Goal: Transaction & Acquisition: Purchase product/service

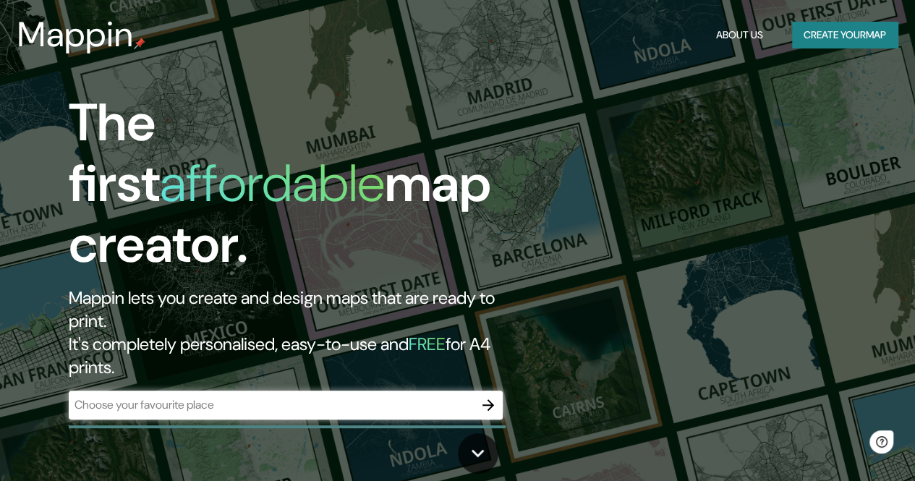
click at [168, 218] on h1 "The first affordable map creator." at bounding box center [298, 190] width 458 height 194
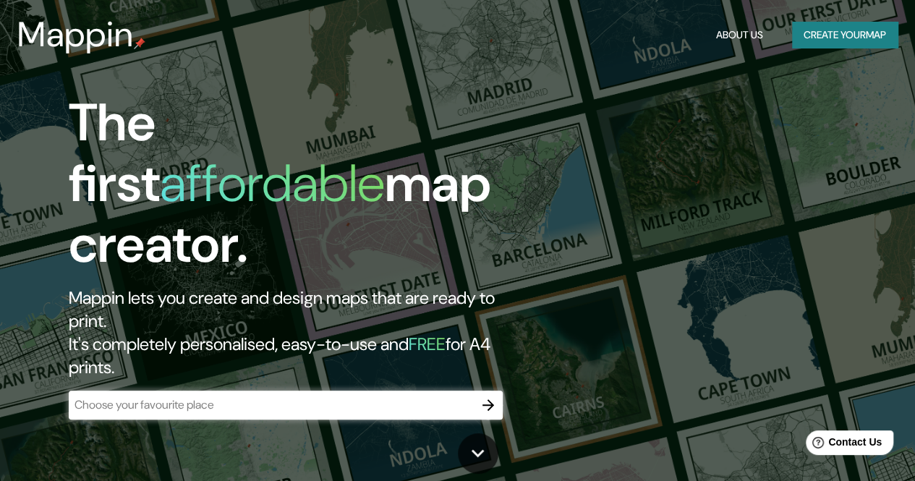
click at [165, 396] on input "text" at bounding box center [271, 404] width 405 height 17
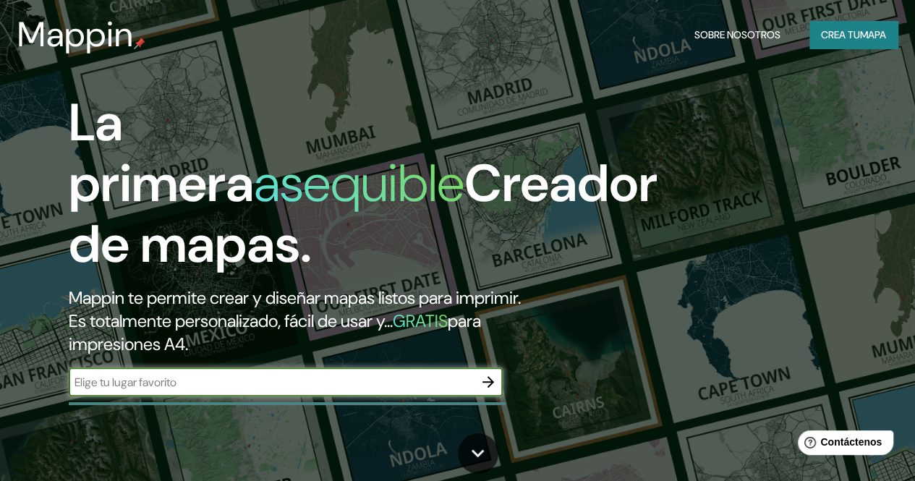
type input "moche, la libertad"
click at [480, 391] on icon "button" at bounding box center [488, 381] width 17 height 17
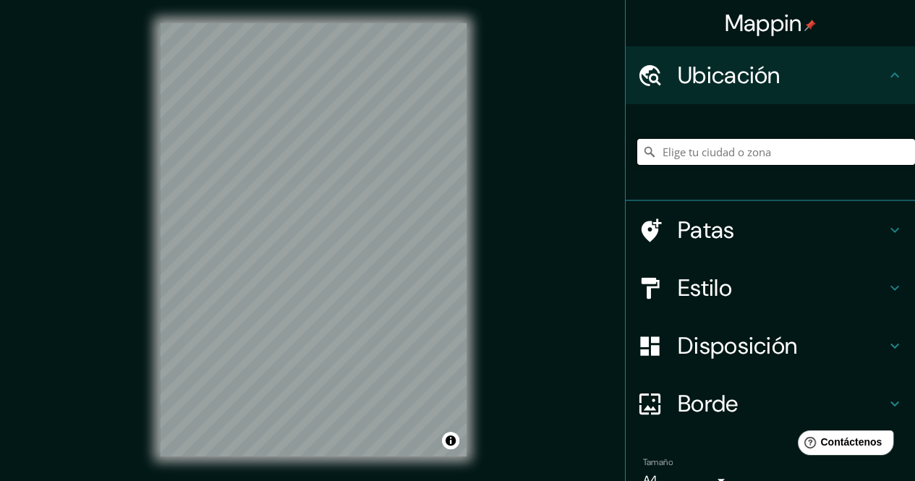
click at [691, 157] on input "Elige tu ciudad o zona" at bounding box center [776, 152] width 278 height 26
type input "Moche, Departamento de [GEOGRAPHIC_DATA], [GEOGRAPHIC_DATA]"
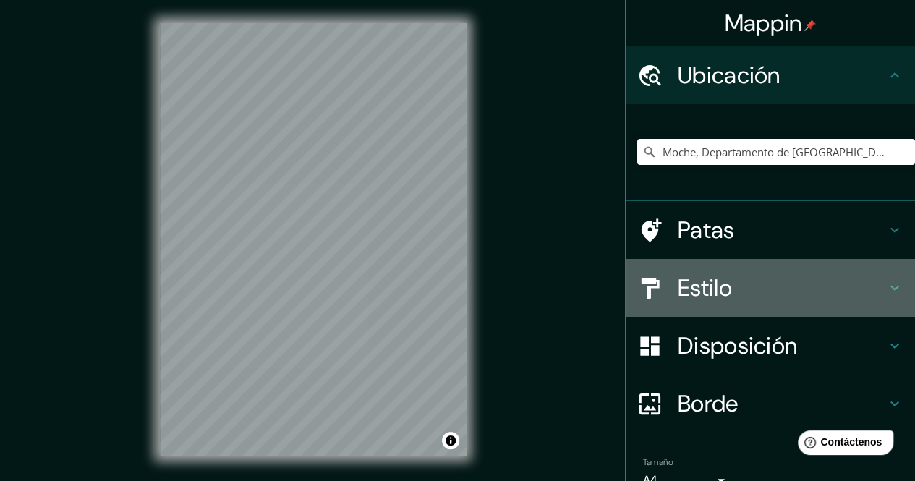
click at [780, 297] on h4 "Estilo" at bounding box center [782, 287] width 208 height 29
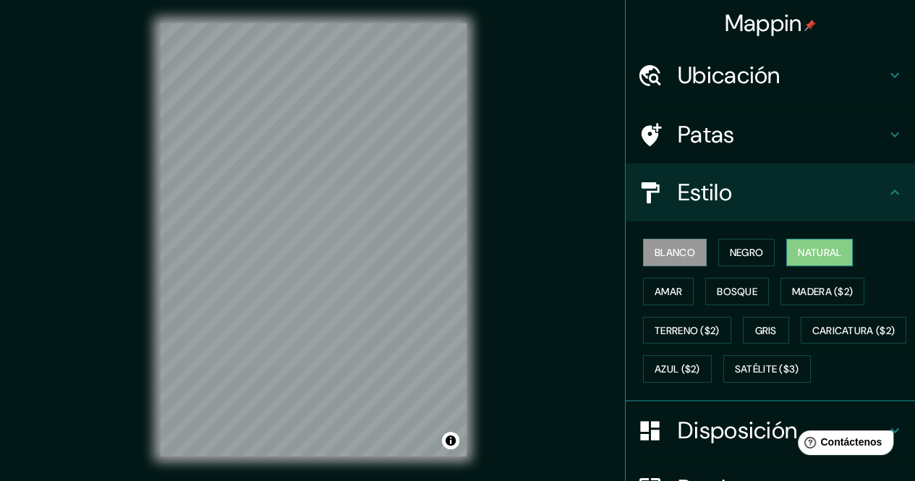
click at [801, 248] on font "Natural" at bounding box center [819, 252] width 43 height 13
click at [670, 254] on font "Blanco" at bounding box center [675, 252] width 41 height 13
click at [718, 251] on button "Negro" at bounding box center [746, 252] width 57 height 27
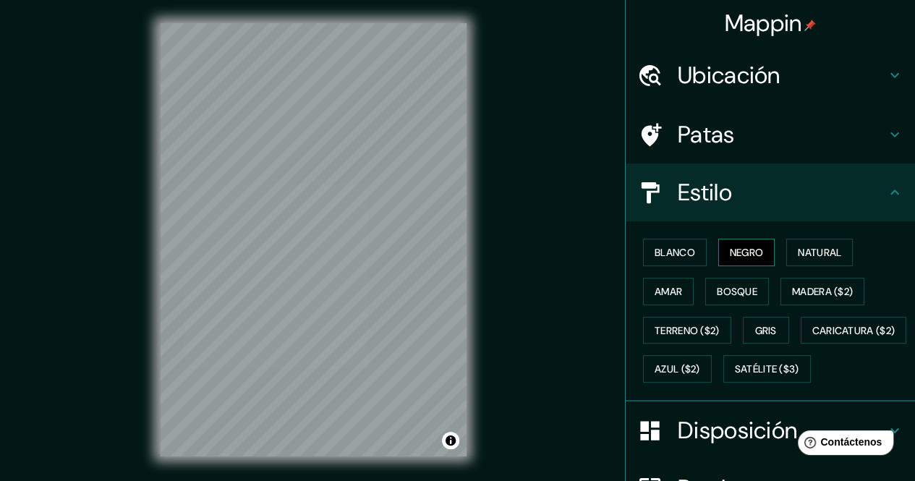
click at [734, 252] on font "Negro" at bounding box center [747, 252] width 34 height 13
click at [694, 250] on button "Blanco" at bounding box center [675, 252] width 64 height 27
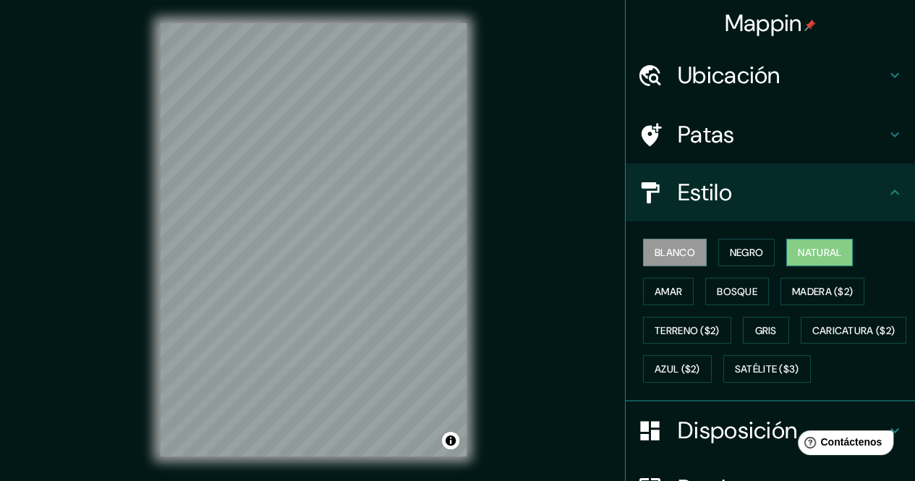
click at [801, 252] on font "Natural" at bounding box center [819, 252] width 43 height 13
click at [725, 286] on font "Bosque" at bounding box center [737, 291] width 41 height 13
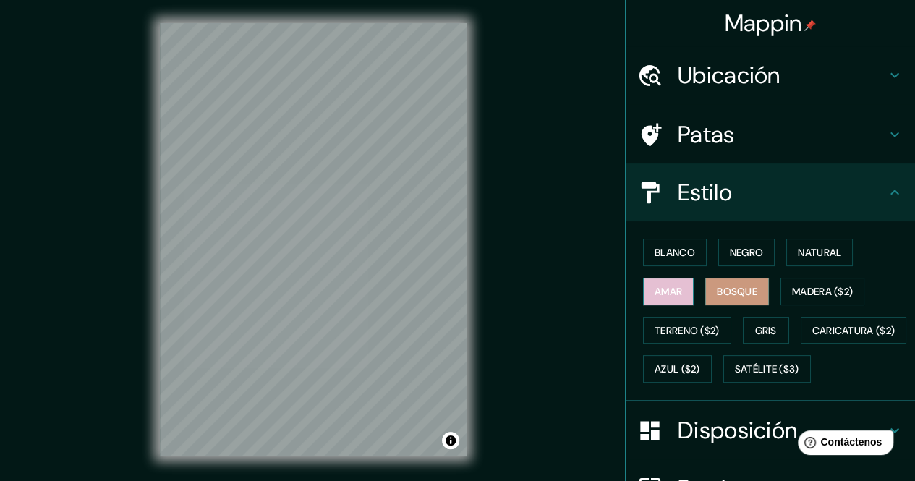
click at [671, 290] on font "Amar" at bounding box center [668, 291] width 27 height 13
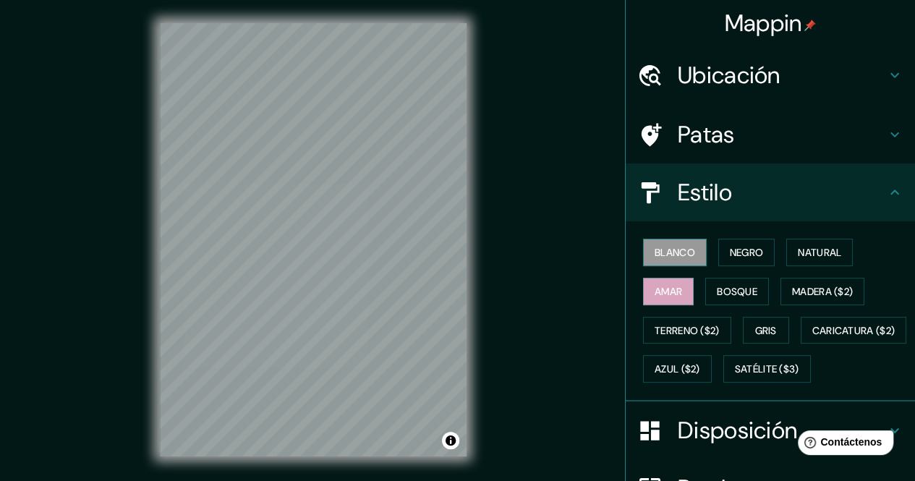
click at [681, 249] on font "Blanco" at bounding box center [675, 252] width 41 height 13
click at [740, 257] on font "Negro" at bounding box center [747, 252] width 34 height 13
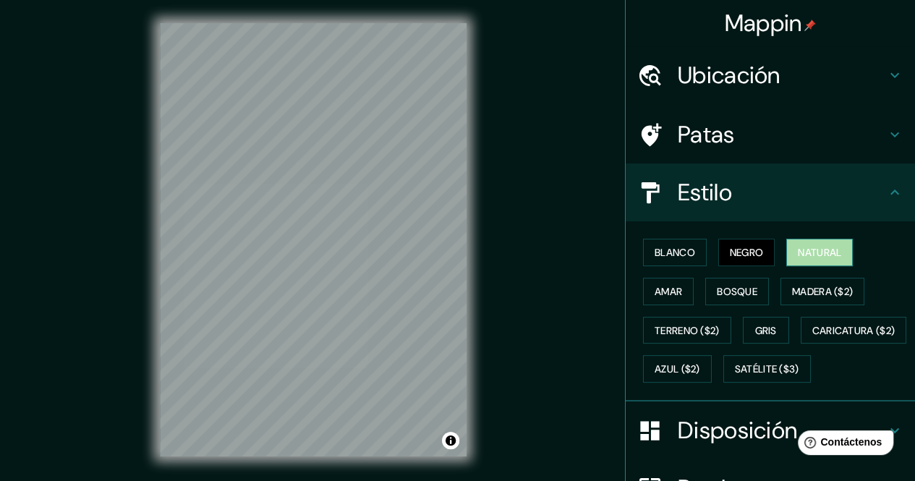
click at [798, 251] on font "Natural" at bounding box center [819, 252] width 43 height 13
click at [643, 290] on button "Amar" at bounding box center [668, 291] width 51 height 27
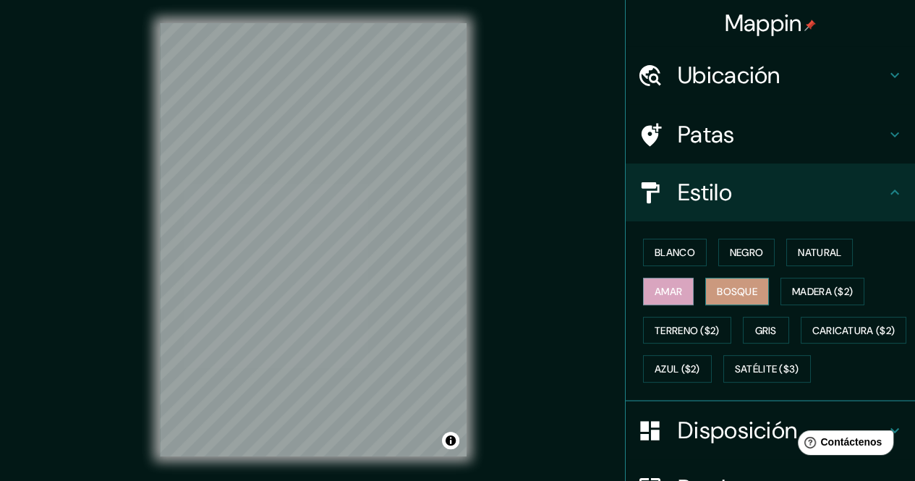
click at [731, 296] on font "Bosque" at bounding box center [737, 291] width 41 height 13
click at [792, 290] on font "Madera ($2)" at bounding box center [822, 291] width 61 height 13
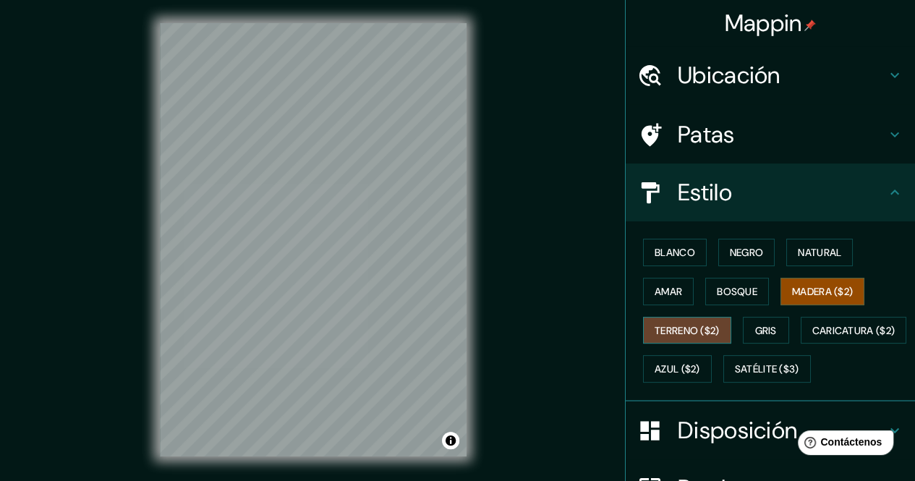
click at [684, 326] on font "Terreno ($2)" at bounding box center [687, 330] width 65 height 13
click at [757, 324] on font "Gris" at bounding box center [766, 330] width 22 height 13
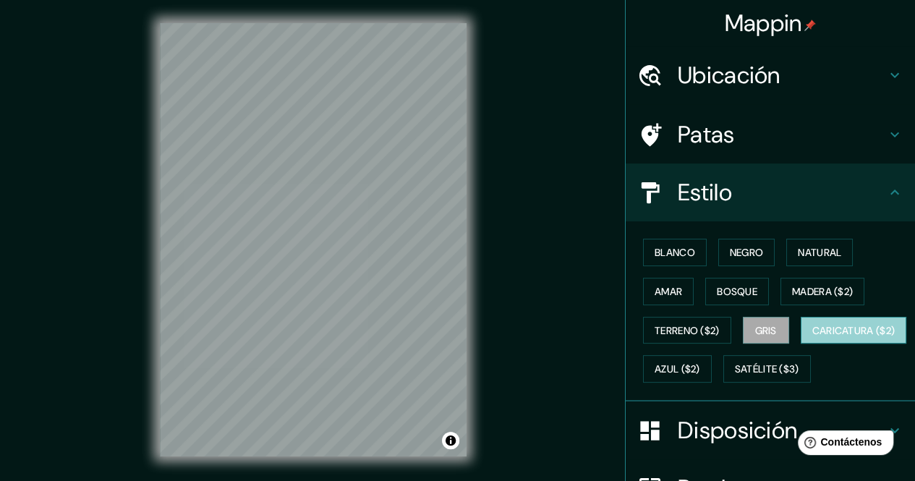
click at [812, 337] on font "Caricatura ($2)" at bounding box center [853, 330] width 83 height 13
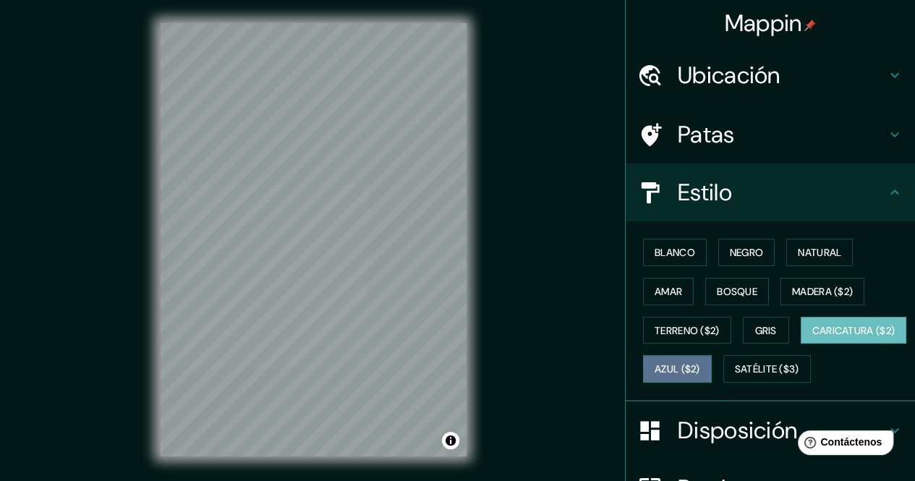
click at [712, 361] on button "Azul ($2)" at bounding box center [677, 368] width 69 height 27
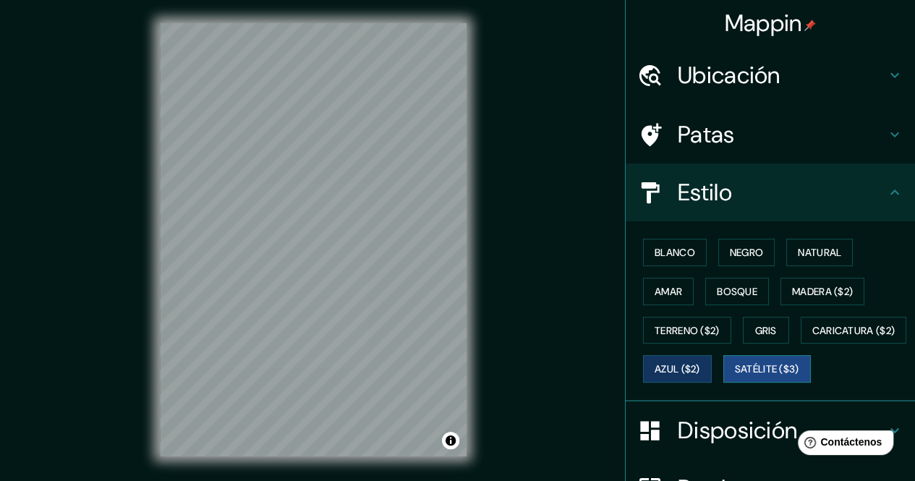
click at [735, 376] on font "Satélite ($3)" at bounding box center [767, 369] width 64 height 13
click at [746, 255] on font "Negro" at bounding box center [747, 252] width 34 height 13
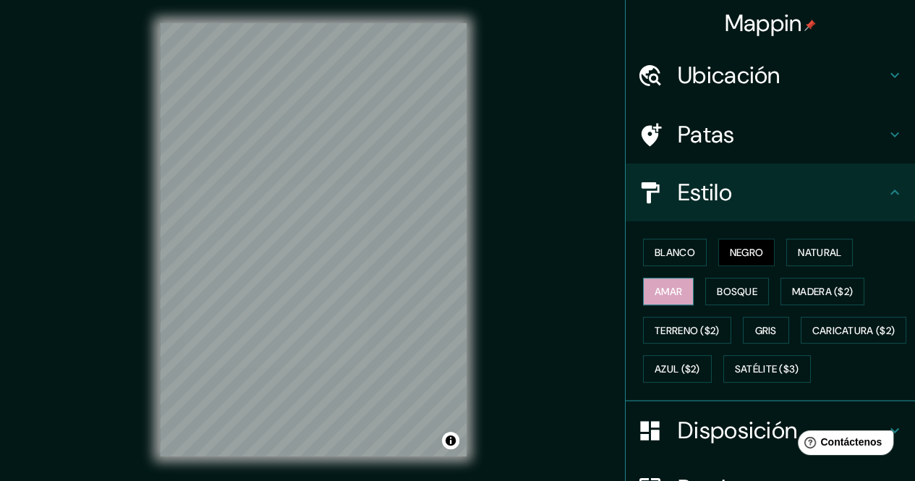
click at [656, 299] on button "Amar" at bounding box center [668, 291] width 51 height 27
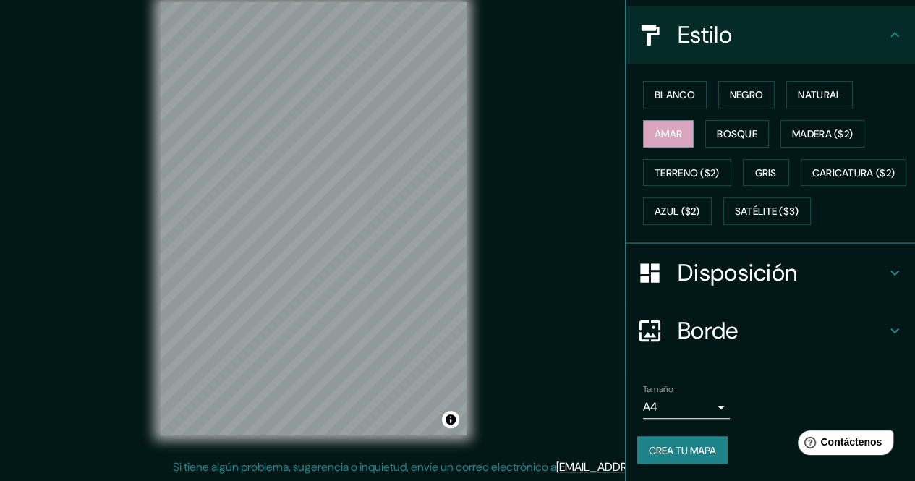
scroll to position [119, 0]
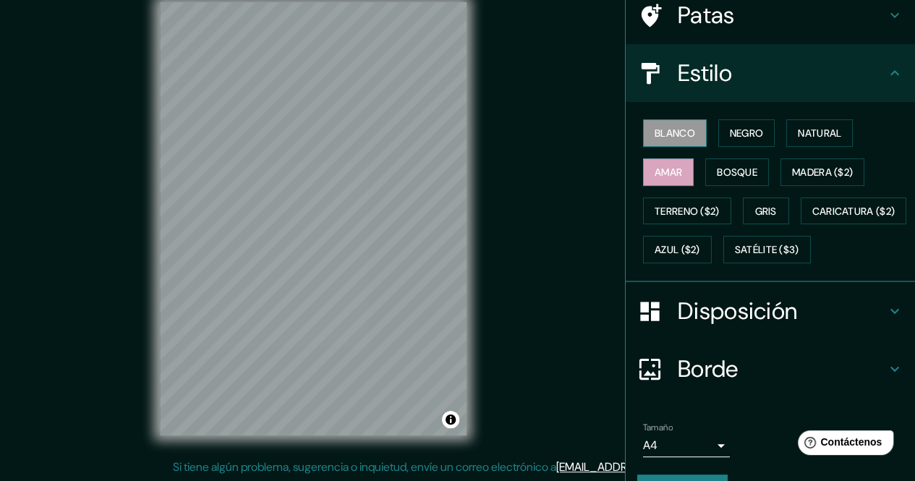
click at [663, 132] on font "Blanco" at bounding box center [675, 133] width 41 height 13
click at [643, 119] on button "Blanco" at bounding box center [675, 132] width 64 height 27
click at [305, 242] on div at bounding box center [307, 242] width 12 height 12
click at [263, 307] on div at bounding box center [263, 309] width 12 height 12
drag, startPoint x: 523, startPoint y: 231, endPoint x: 537, endPoint y: 244, distance: 20.0
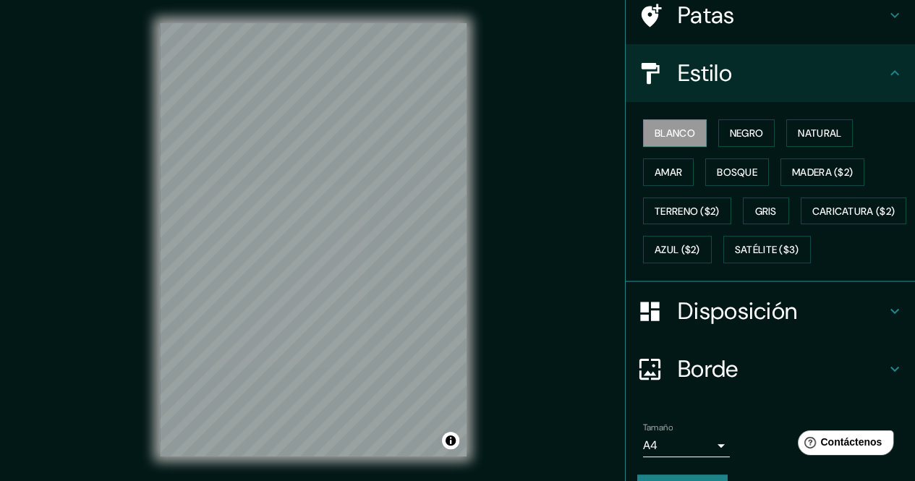
scroll to position [21, 0]
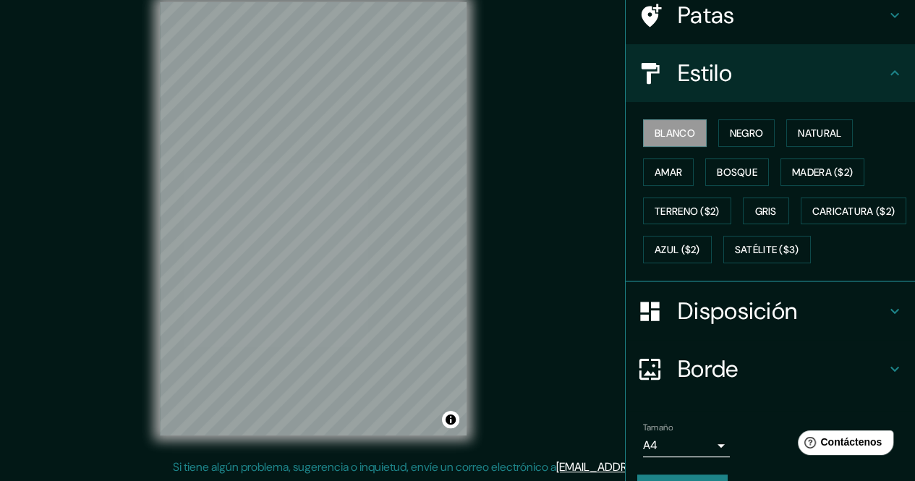
click at [691, 384] on font "Borde" at bounding box center [708, 369] width 61 height 30
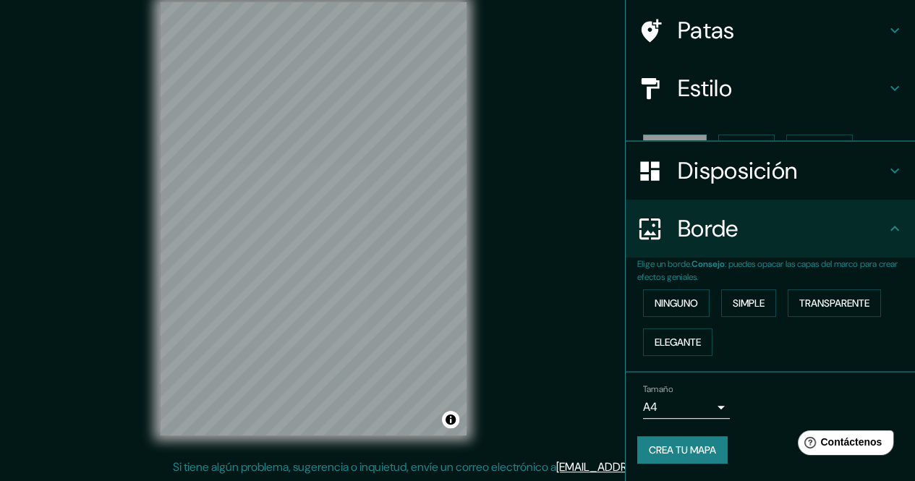
scroll to position [79, 0]
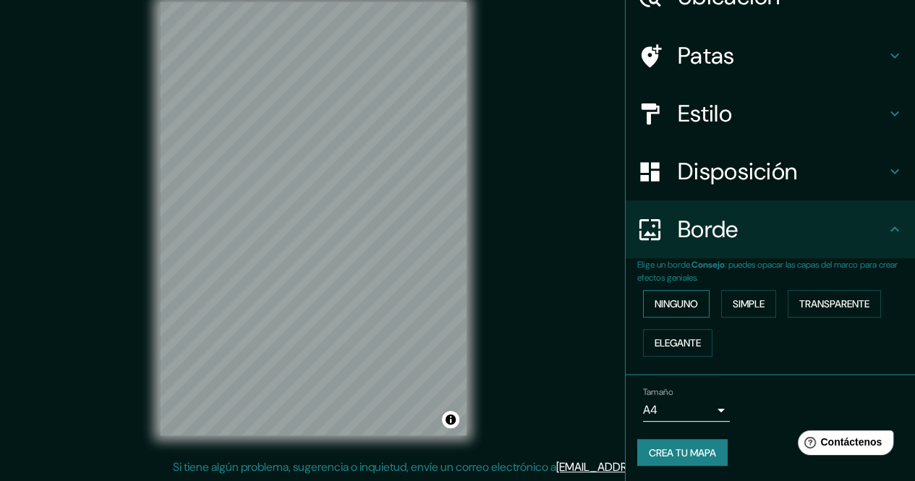
click at [684, 303] on font "Ninguno" at bounding box center [676, 303] width 43 height 13
click at [741, 293] on button "Simple" at bounding box center [748, 303] width 55 height 27
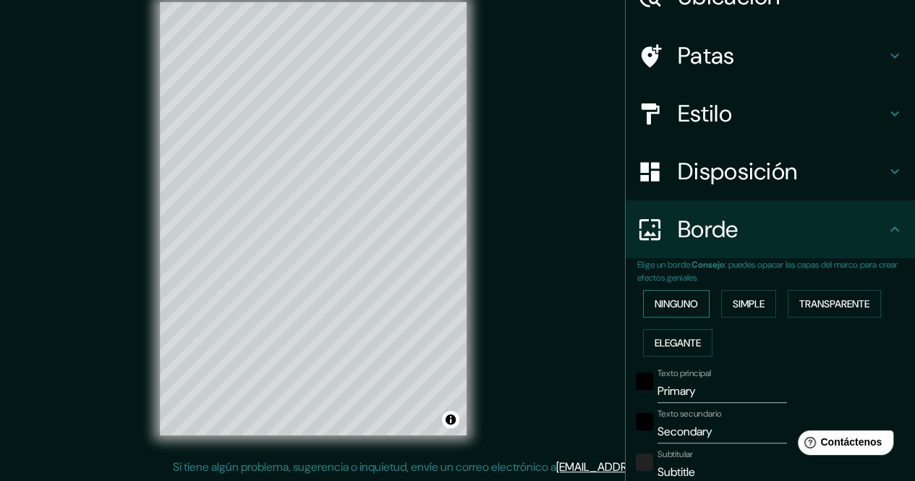
click at [686, 306] on font "Ninguno" at bounding box center [676, 303] width 43 height 13
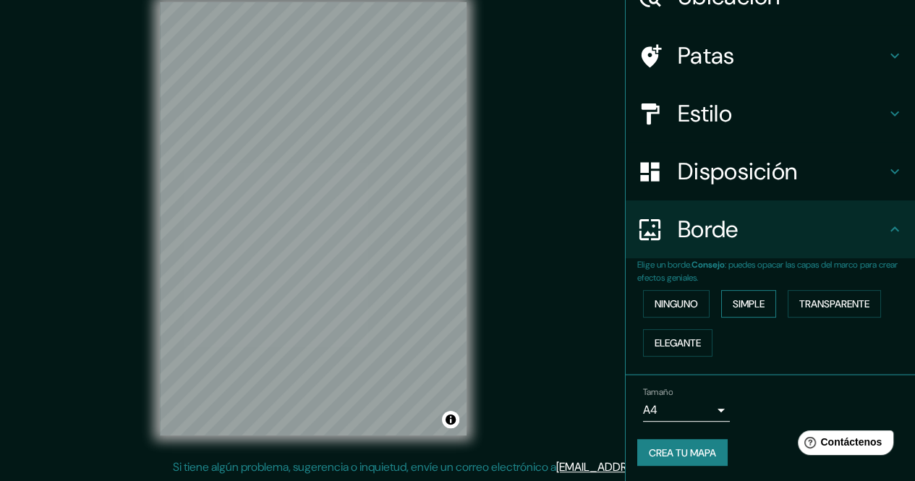
click at [737, 305] on font "Simple" at bounding box center [749, 303] width 32 height 13
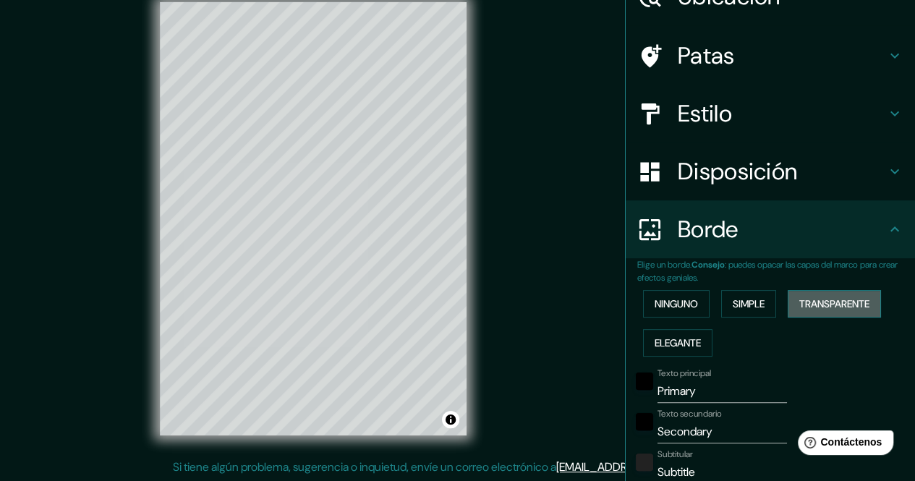
click at [817, 297] on font "Transparente" at bounding box center [834, 303] width 70 height 13
click at [734, 303] on font "Simple" at bounding box center [749, 303] width 32 height 13
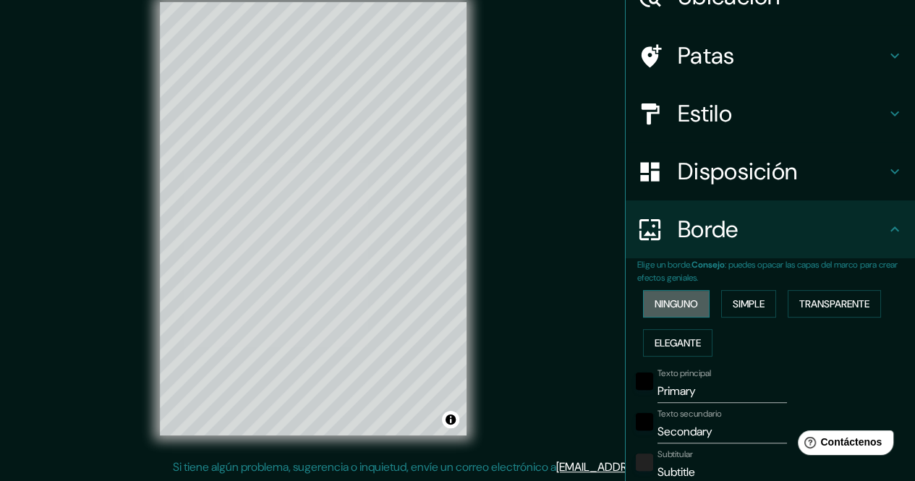
click at [685, 297] on font "Ninguno" at bounding box center [676, 303] width 43 height 13
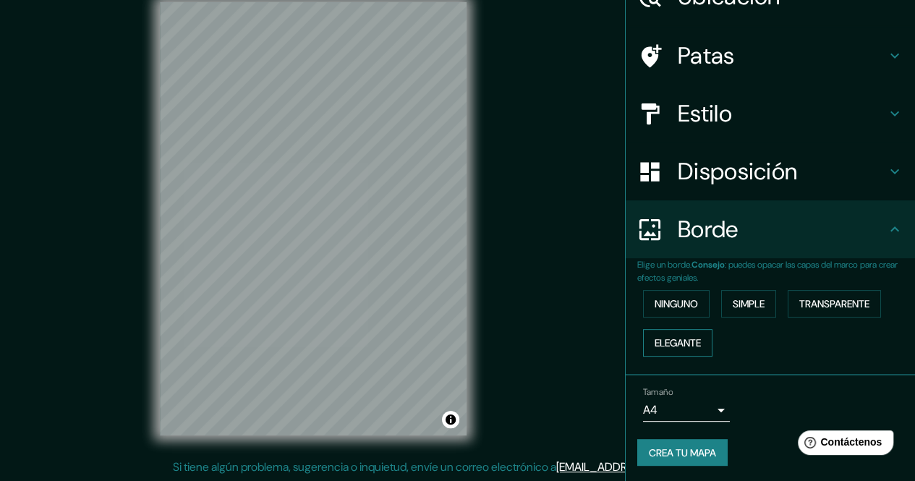
click at [681, 344] on font "Elegante" at bounding box center [678, 342] width 46 height 13
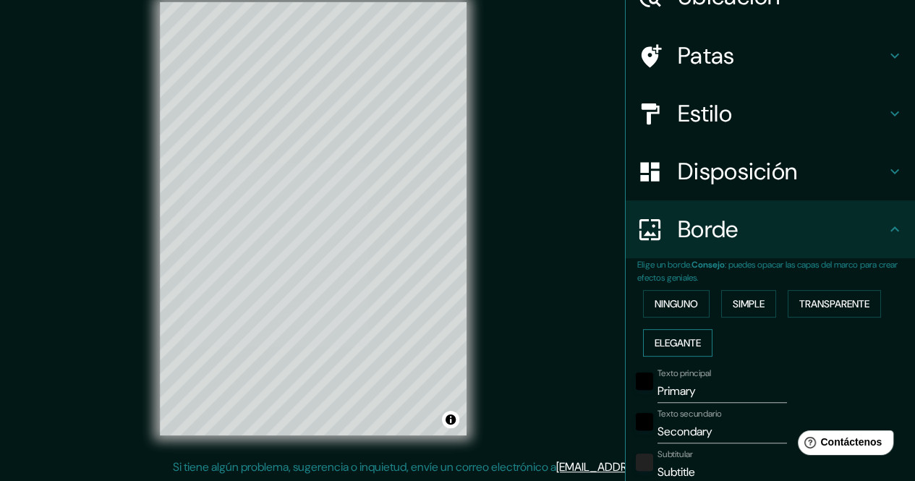
drag, startPoint x: 676, startPoint y: 348, endPoint x: 673, endPoint y: 324, distance: 24.0
click at [676, 347] on font "Elegante" at bounding box center [678, 342] width 46 height 13
type input "170"
type input "34"
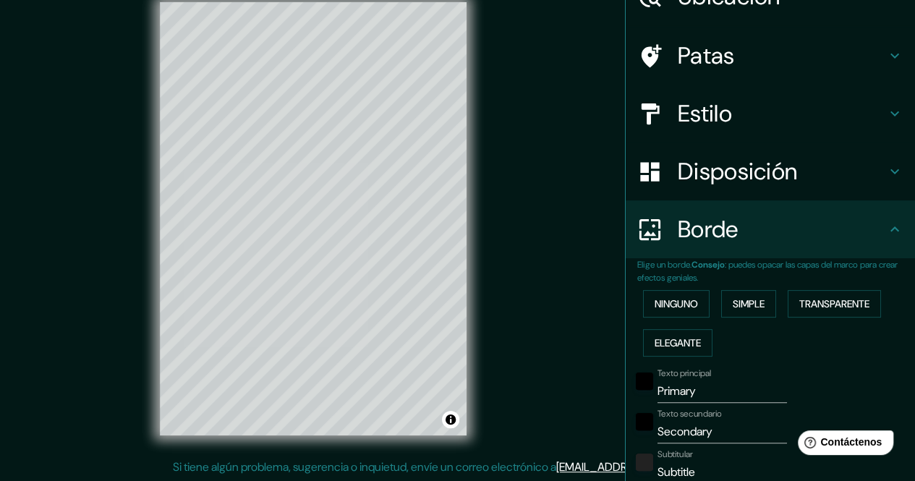
type input "17"
click at [674, 304] on font "Ninguno" at bounding box center [676, 303] width 43 height 13
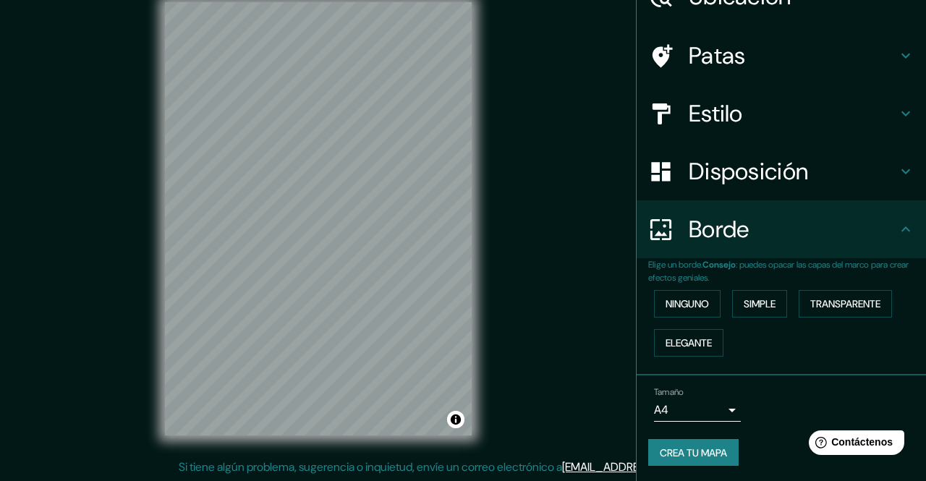
click at [678, 412] on body "Mappin Ubicación Moche, [GEOGRAPHIC_DATA], [GEOGRAPHIC_DATA] Moche Departamento…" at bounding box center [463, 219] width 926 height 481
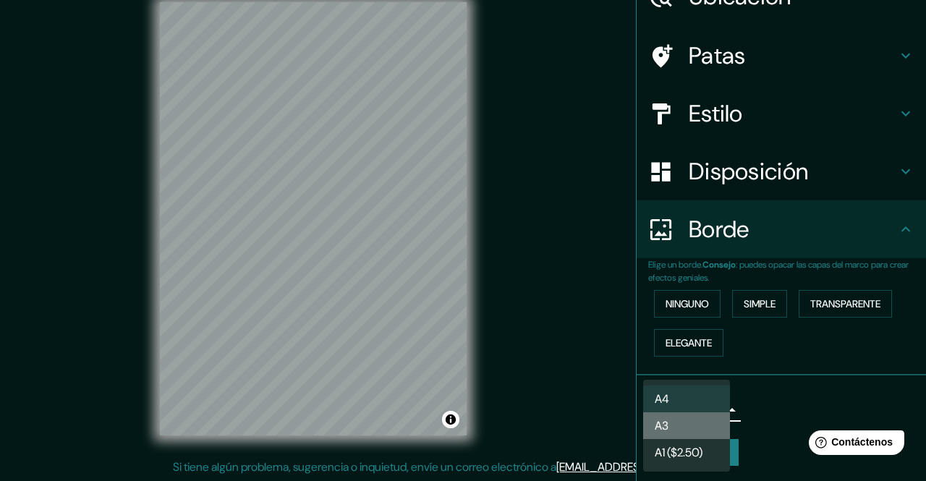
click at [706, 419] on li "A3" at bounding box center [686, 425] width 87 height 27
type input "a4"
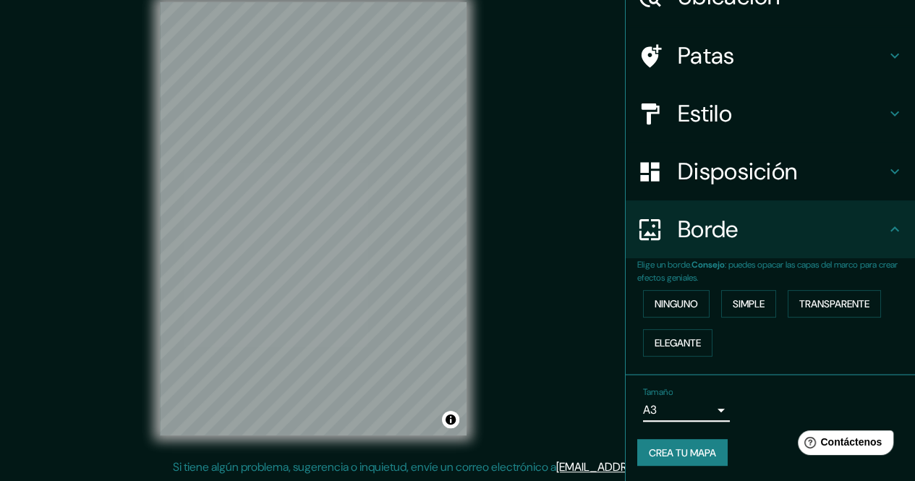
click at [676, 446] on font "Crea tu mapa" at bounding box center [682, 452] width 67 height 13
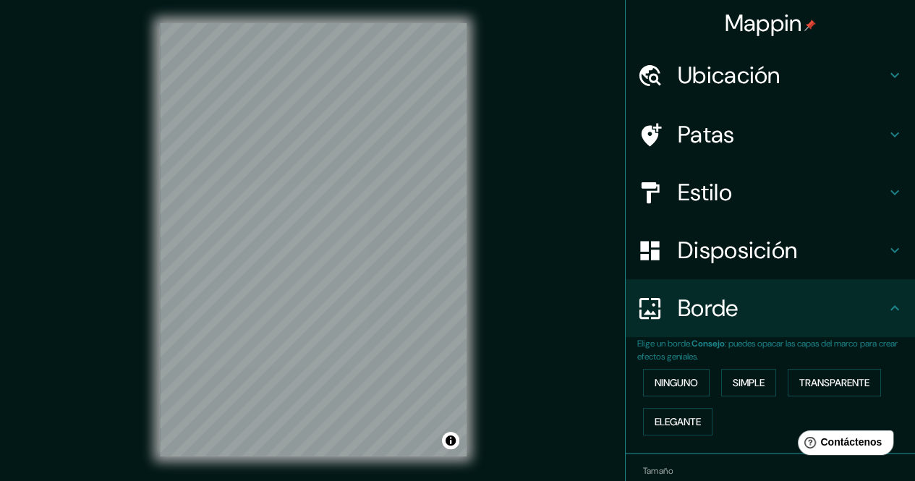
scroll to position [0, 0]
click at [775, 85] on h4 "Ubicación" at bounding box center [782, 75] width 208 height 29
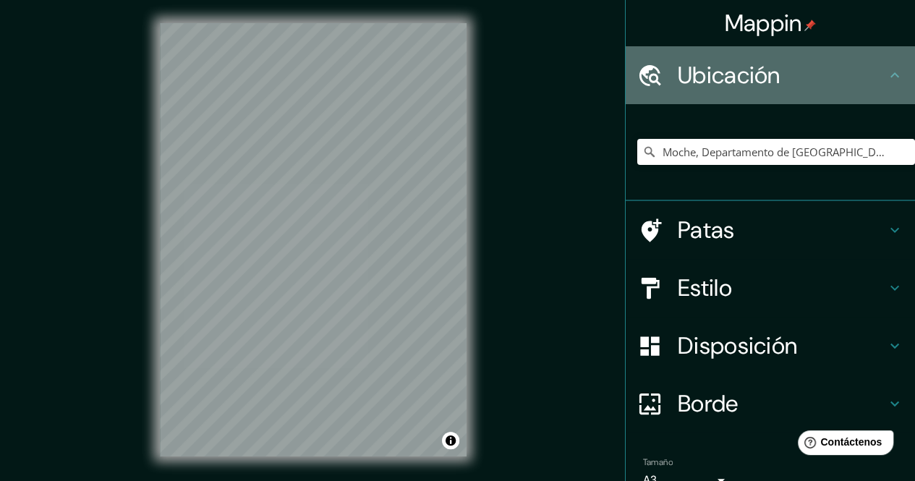
click at [775, 85] on h4 "Ubicación" at bounding box center [782, 75] width 208 height 29
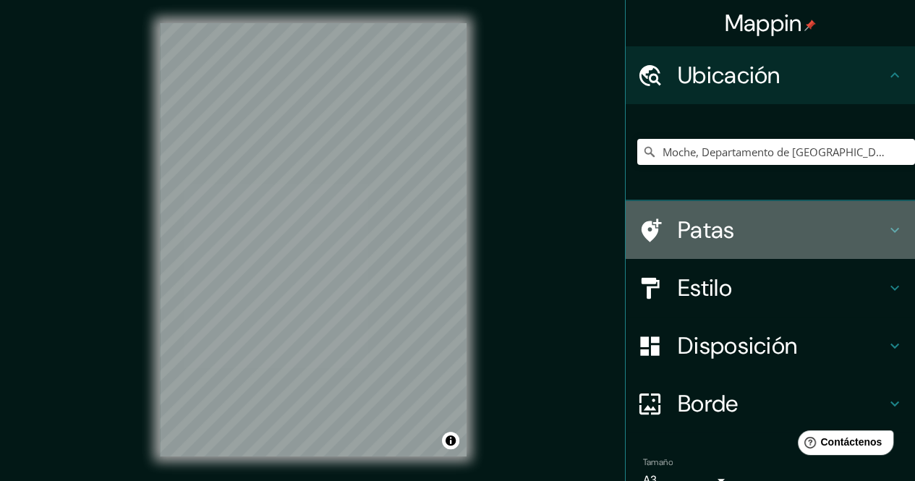
click at [742, 228] on h4 "Patas" at bounding box center [782, 230] width 208 height 29
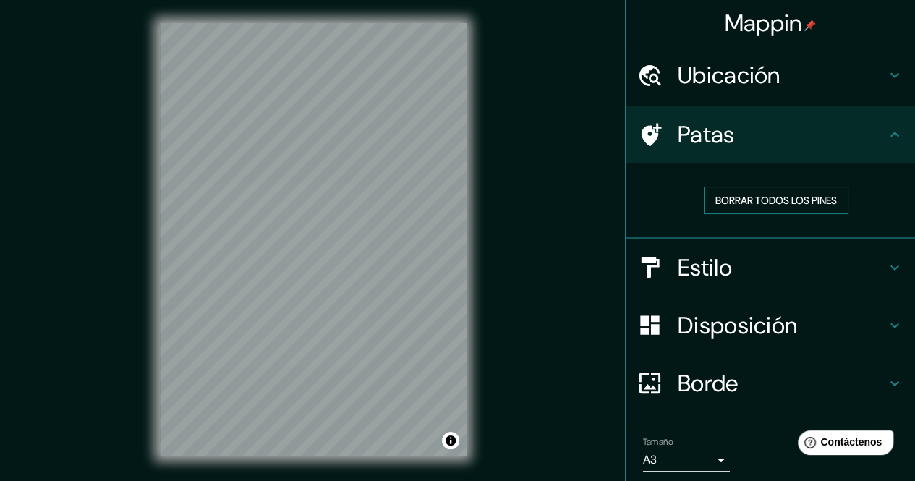
click at [775, 200] on font "Borrar todos los pines" at bounding box center [776, 200] width 122 height 13
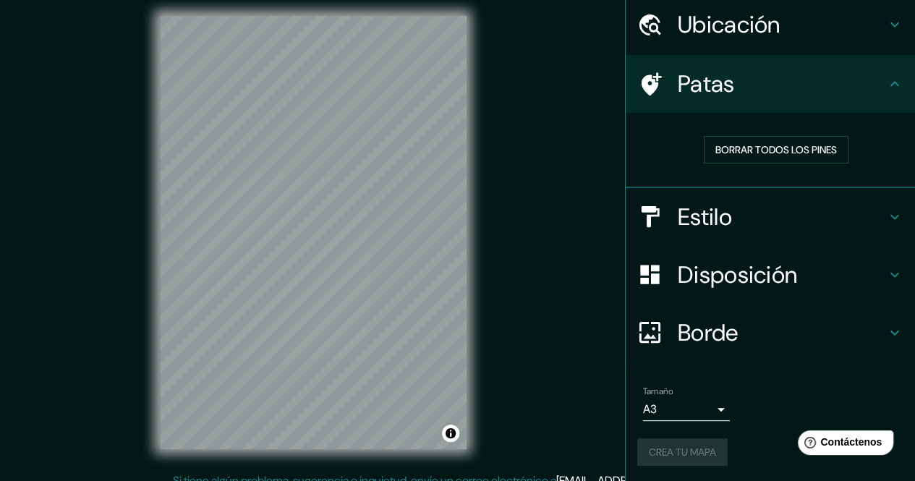
scroll to position [21, 0]
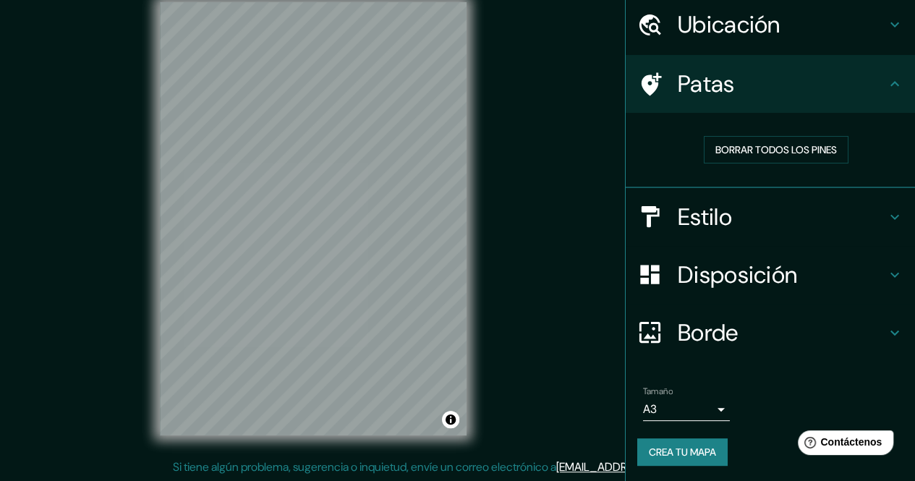
drag, startPoint x: 557, startPoint y: 186, endPoint x: 591, endPoint y: 248, distance: 70.9
click at [557, 186] on div "Mappin Ubicación Moche, [GEOGRAPHIC_DATA], [GEOGRAPHIC_DATA] Moche Departamento…" at bounding box center [457, 230] width 915 height 503
click at [651, 453] on font "Crea tu mapa" at bounding box center [682, 452] width 67 height 13
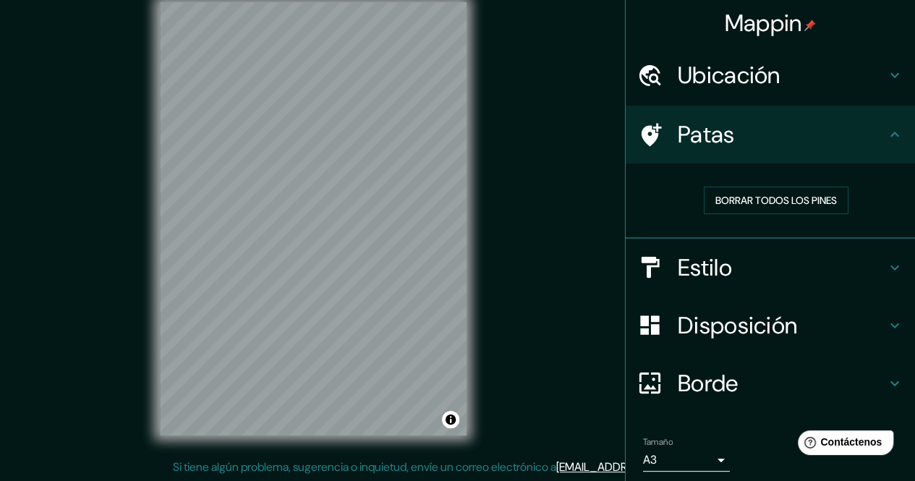
click at [849, 130] on h4 "Patas" at bounding box center [782, 134] width 208 height 29
click at [459, 467] on font "Si tiene algún problema, sugerencia o inquietud, envíe un correo electrónico a" at bounding box center [364, 466] width 383 height 15
click at [444, 393] on div at bounding box center [448, 392] width 12 height 12
